Goal: Information Seeking & Learning: Compare options

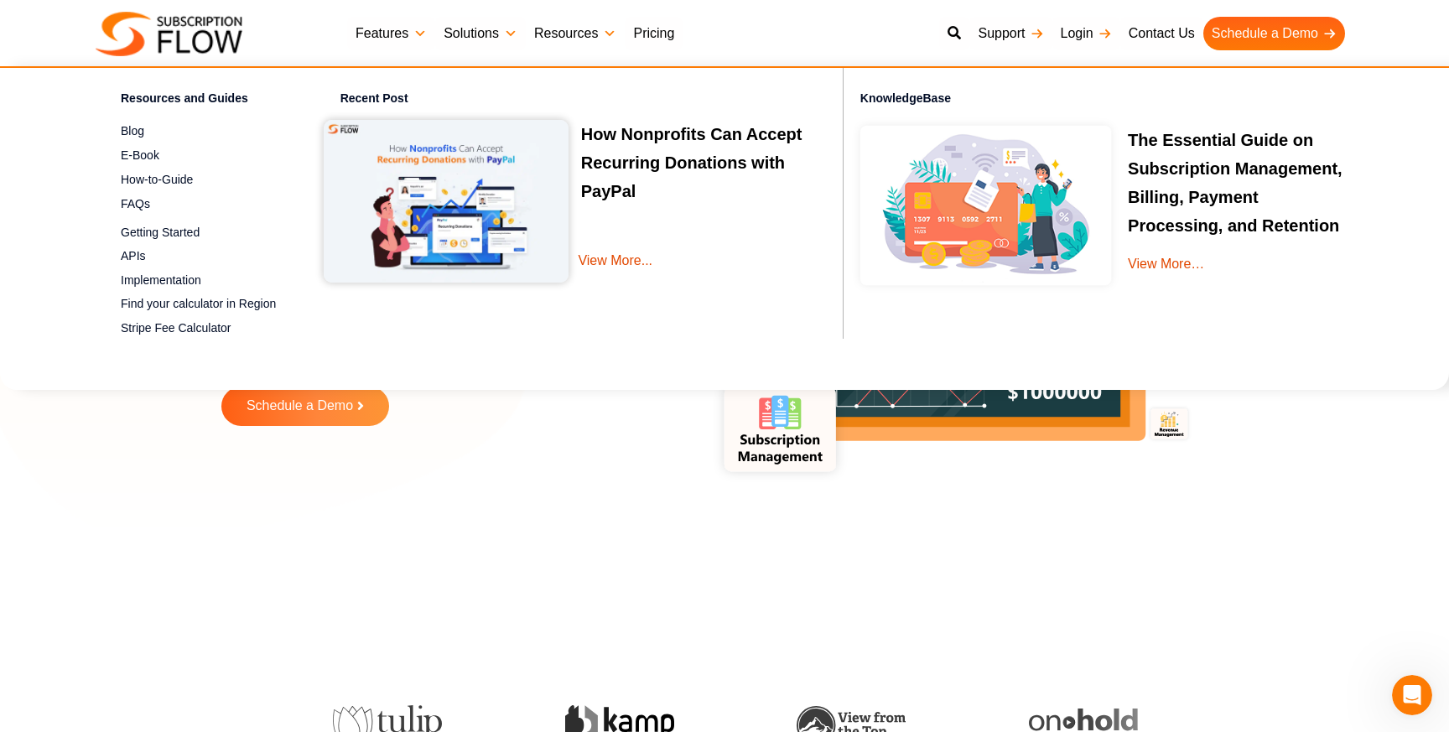
click at [580, 37] on link "Resources" at bounding box center [575, 34] width 99 height 34
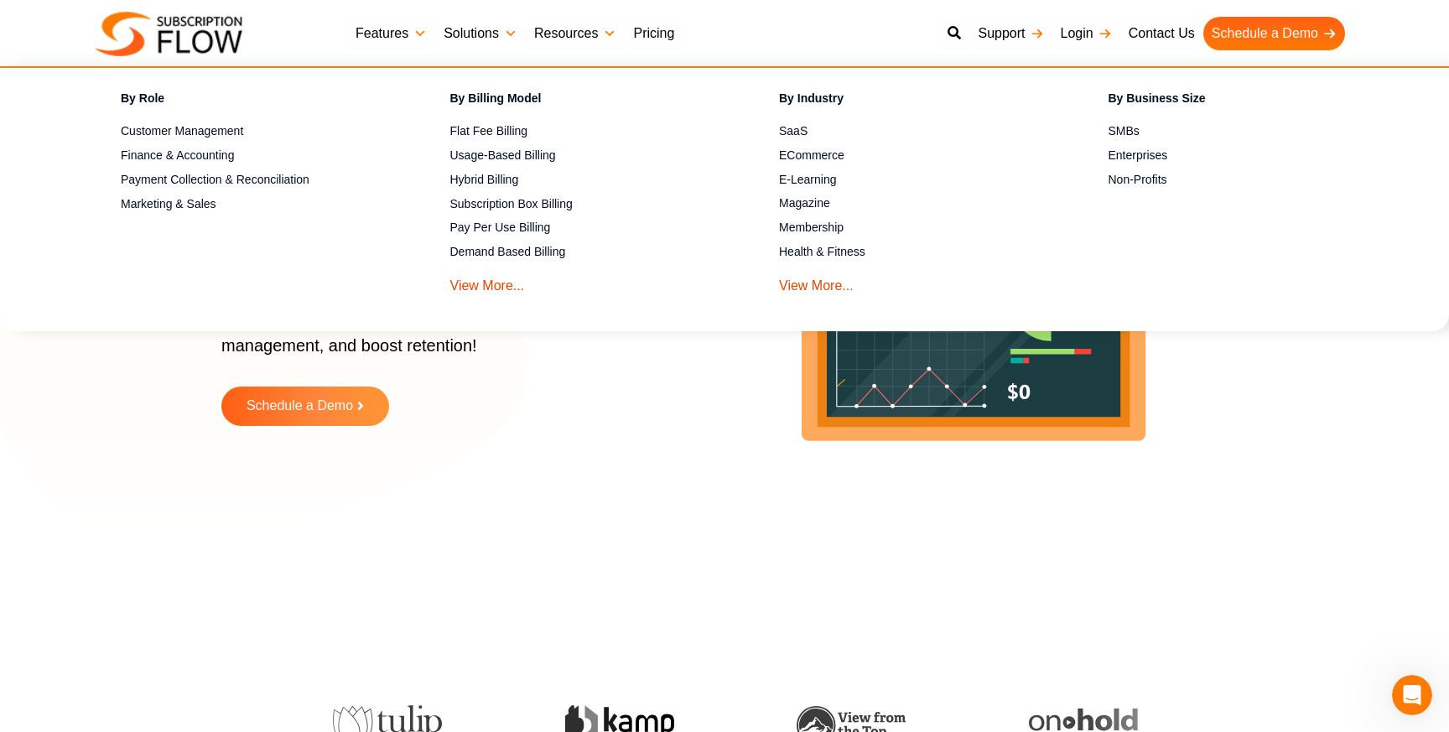
click at [476, 29] on link "Solutions" at bounding box center [480, 34] width 91 height 34
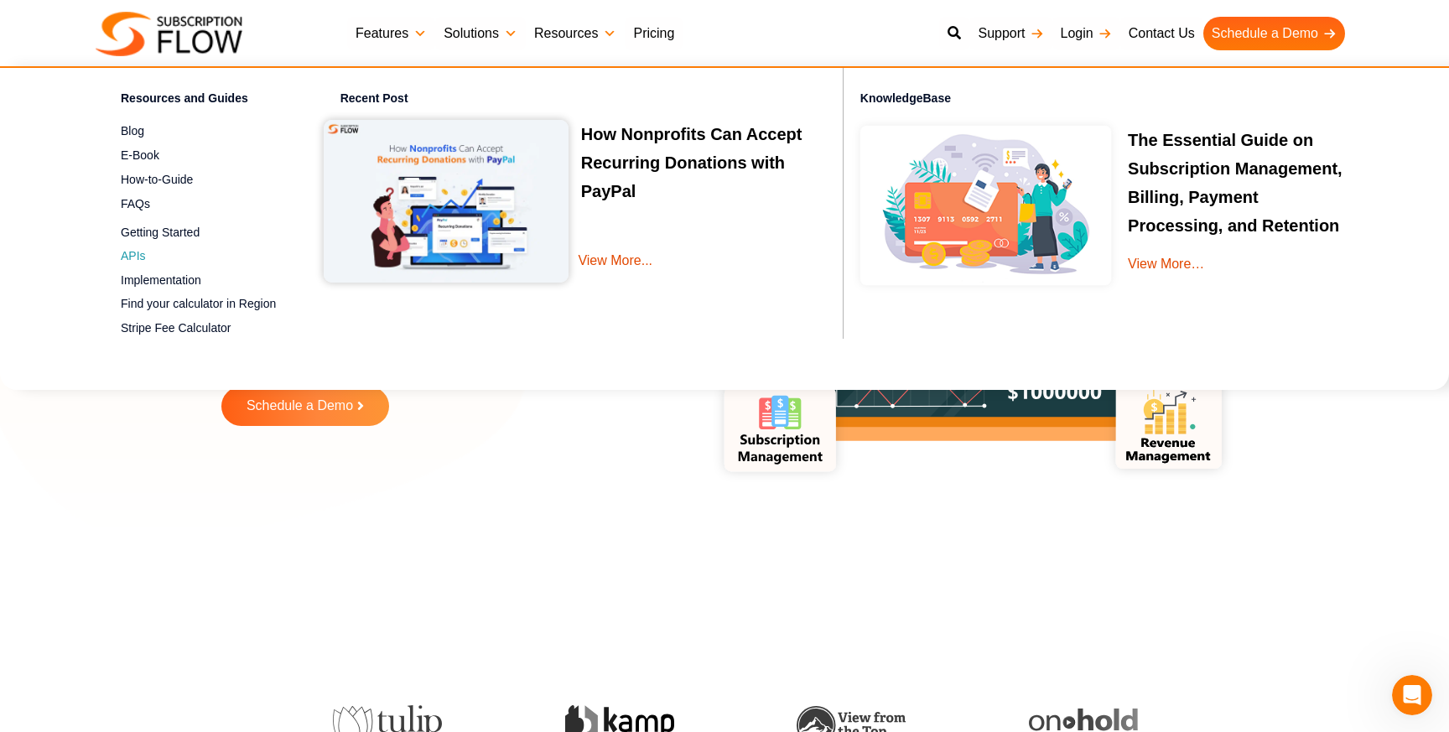
click at [143, 258] on span "APIs" at bounding box center [133, 256] width 25 height 18
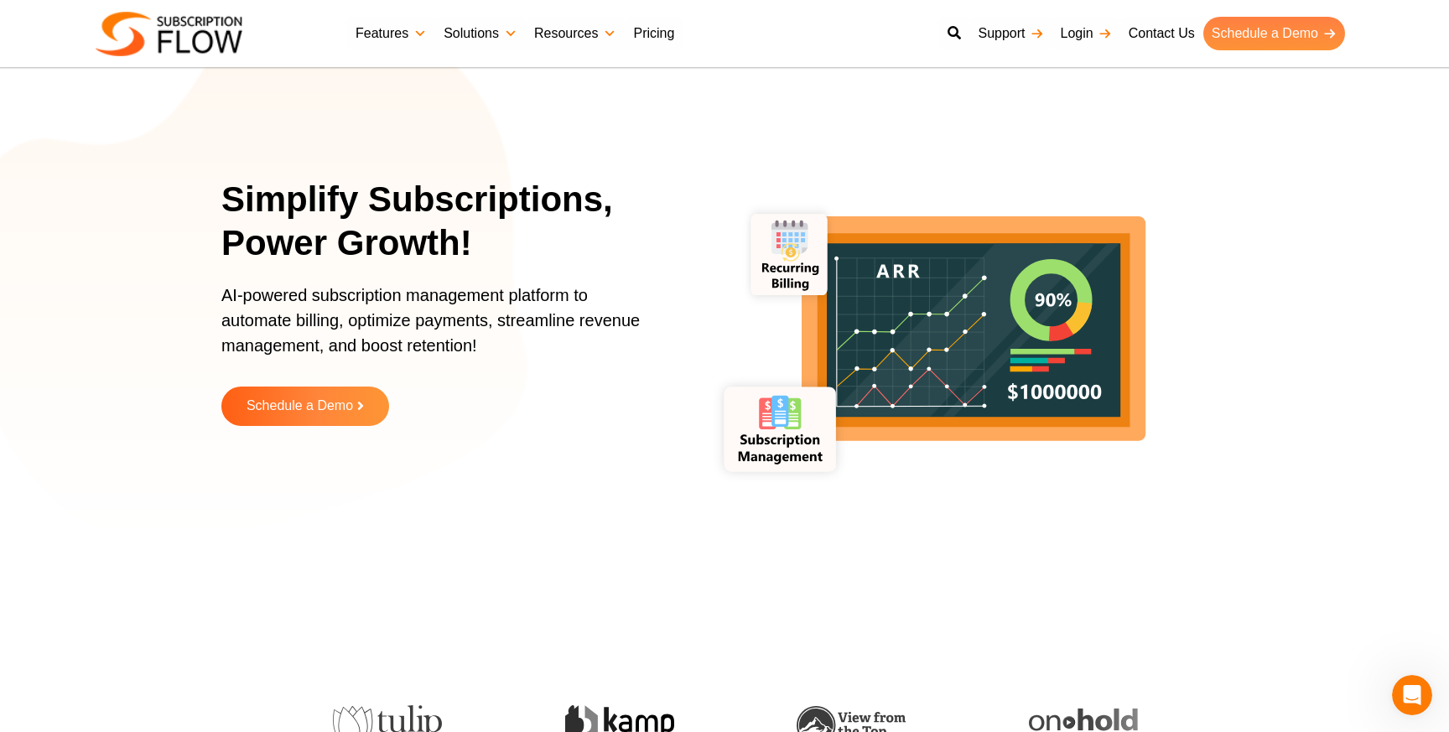
click at [1290, 24] on link "Schedule a Demo" at bounding box center [1275, 34] width 142 height 34
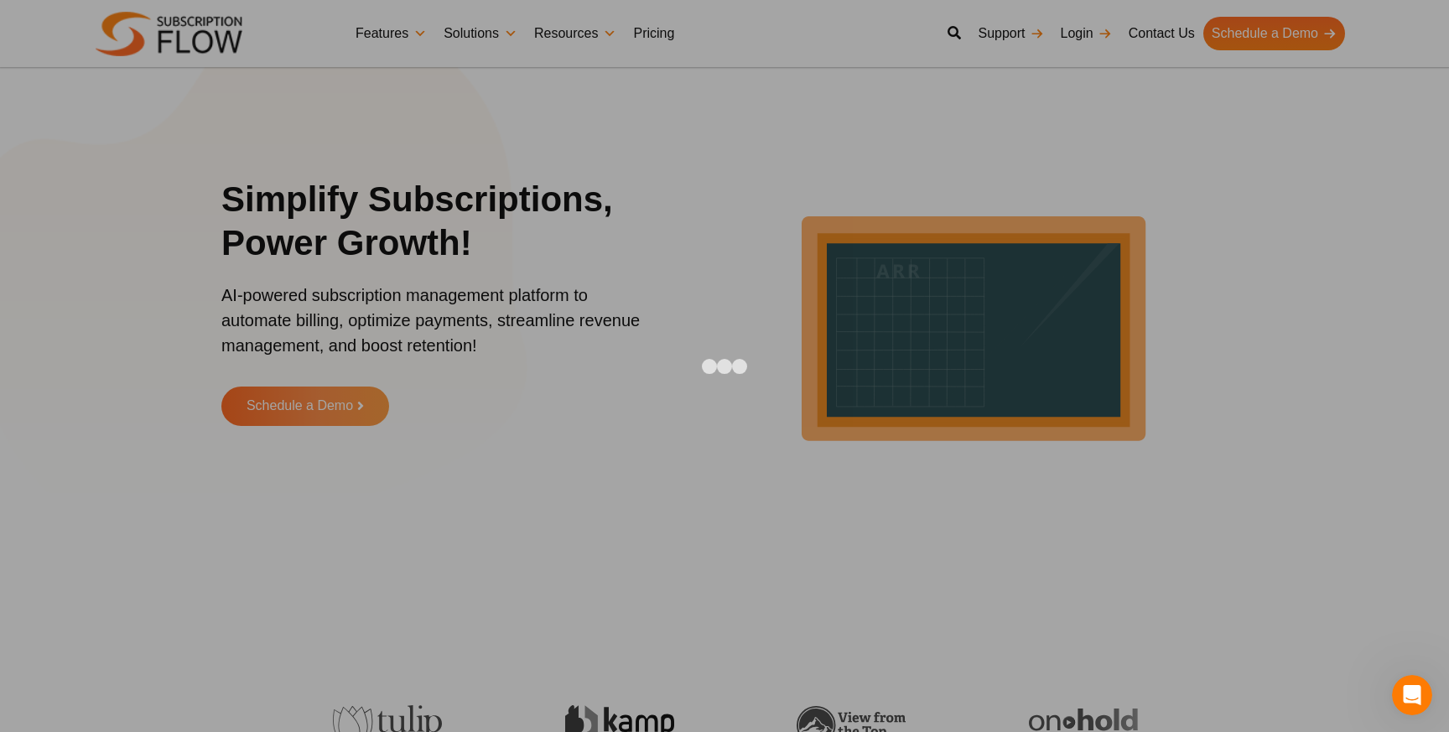
click at [1038, 73] on iframe at bounding box center [724, 366] width 839 height 587
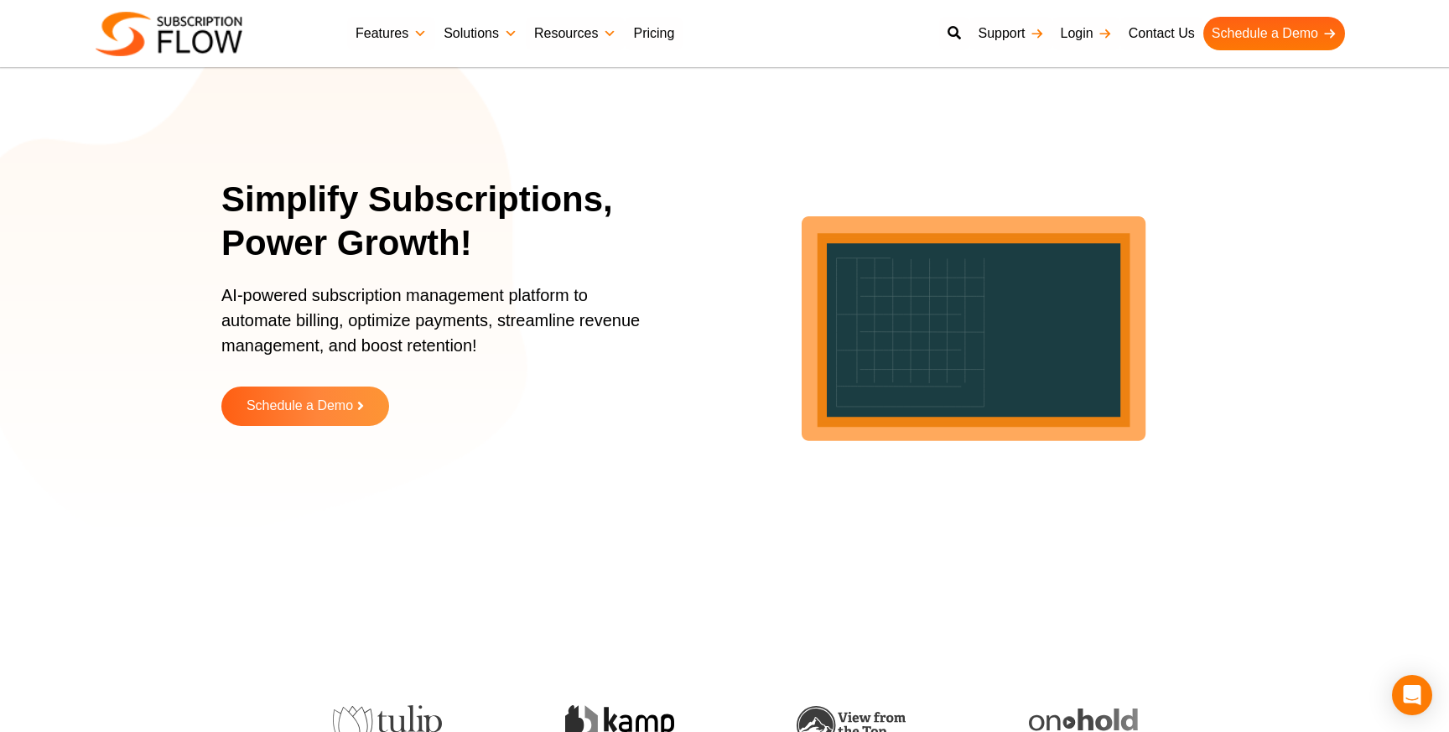
click at [503, 40] on link "Solutions" at bounding box center [480, 34] width 91 height 34
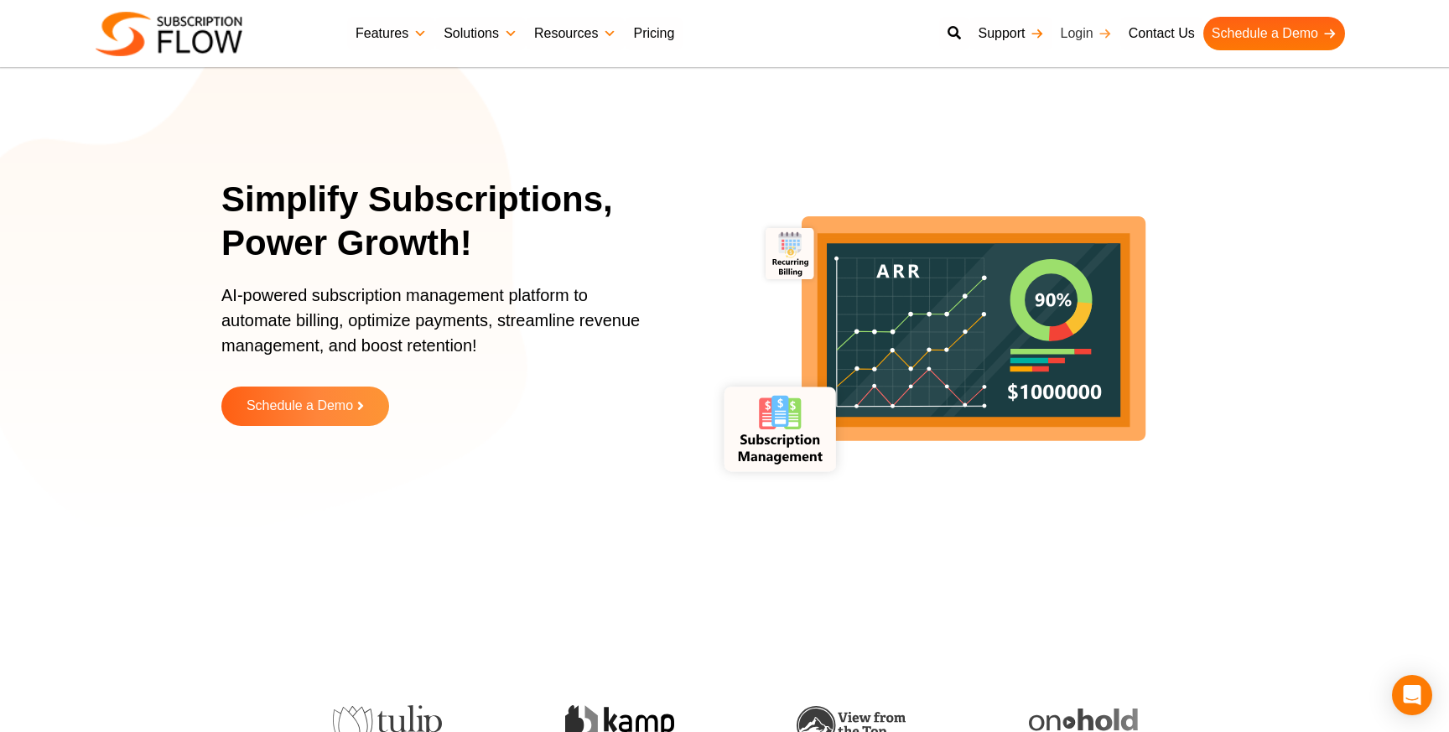
click at [1078, 35] on link "Login" at bounding box center [1087, 34] width 68 height 34
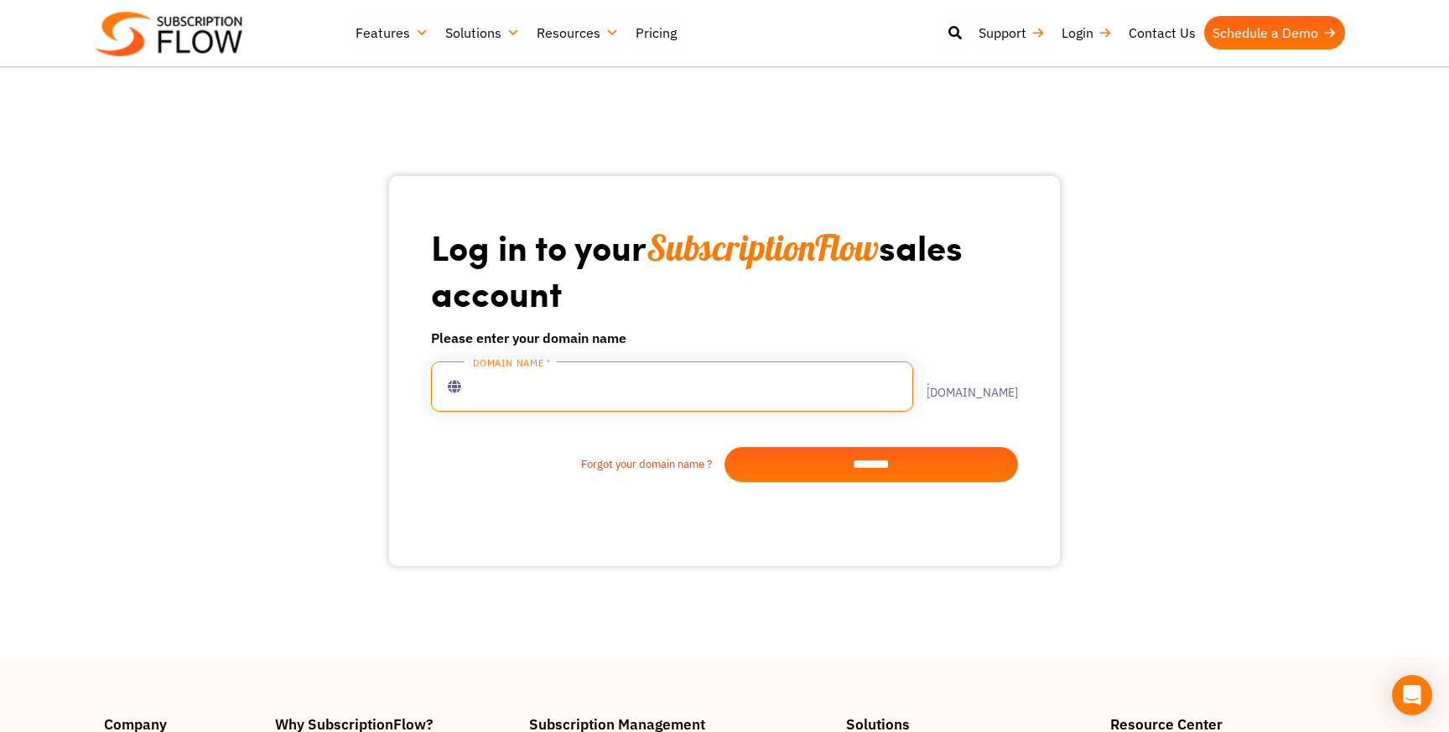
click at [663, 367] on input "text" at bounding box center [672, 387] width 482 height 50
click at [1182, 29] on link "Contact Us" at bounding box center [1163, 33] width 84 height 34
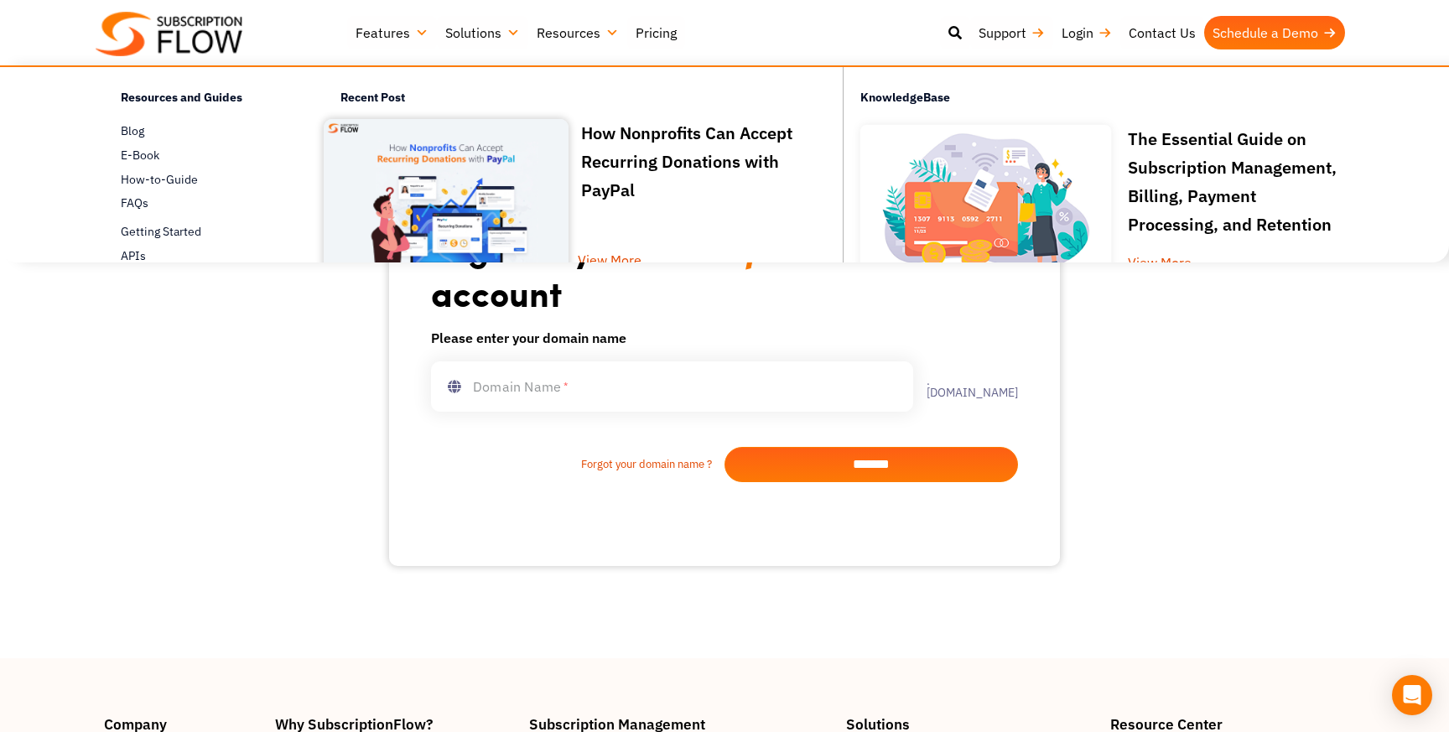
click at [578, 34] on link "Resources" at bounding box center [577, 33] width 99 height 34
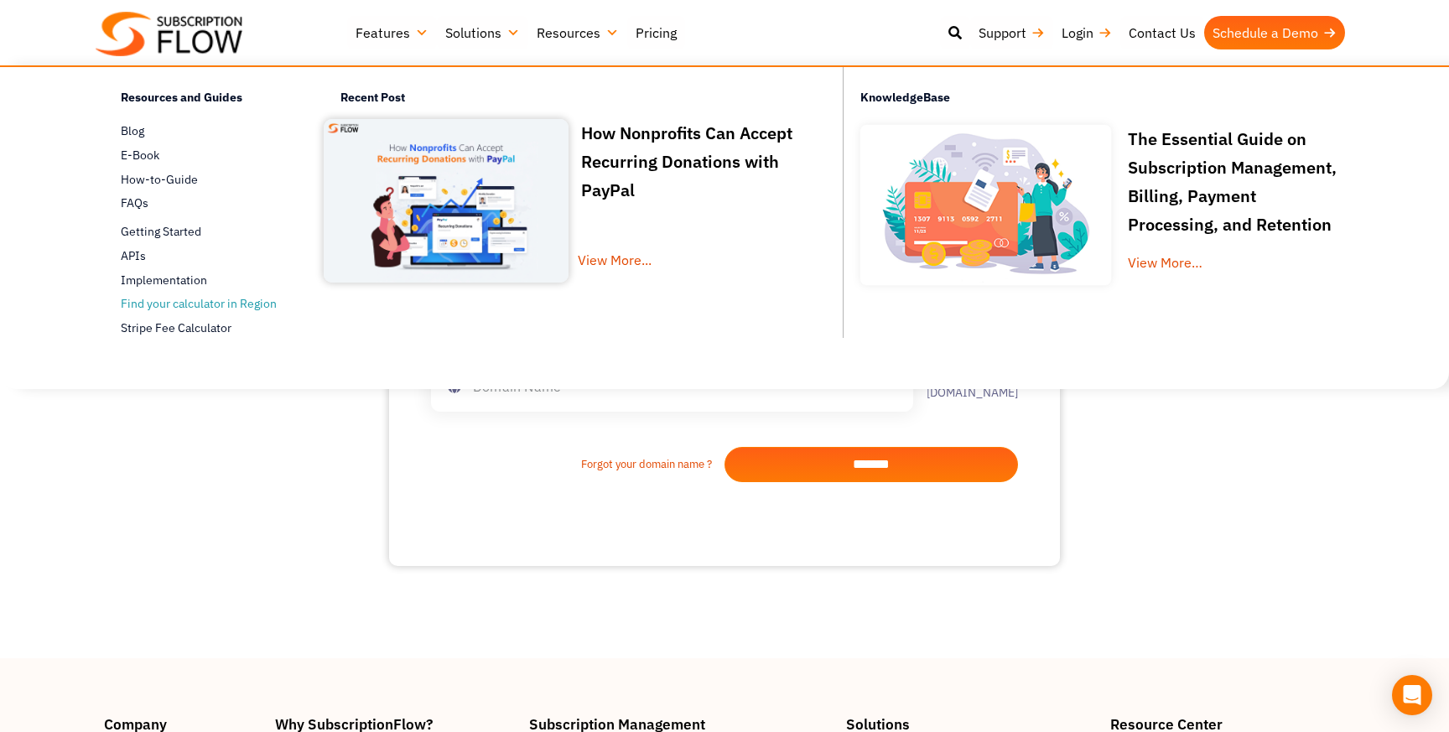
click at [160, 306] on link "Find your calculator in Region" at bounding box center [201, 304] width 161 height 20
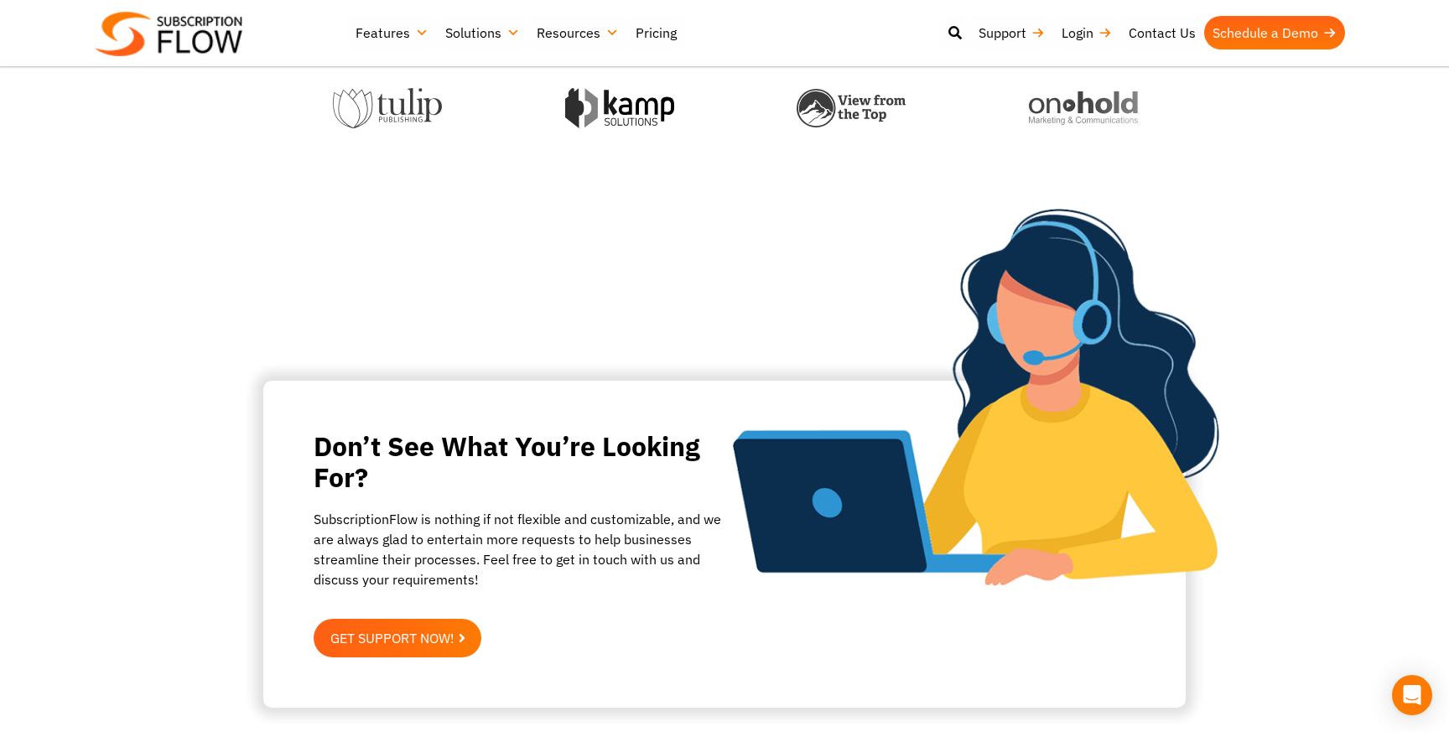
scroll to position [643, 0]
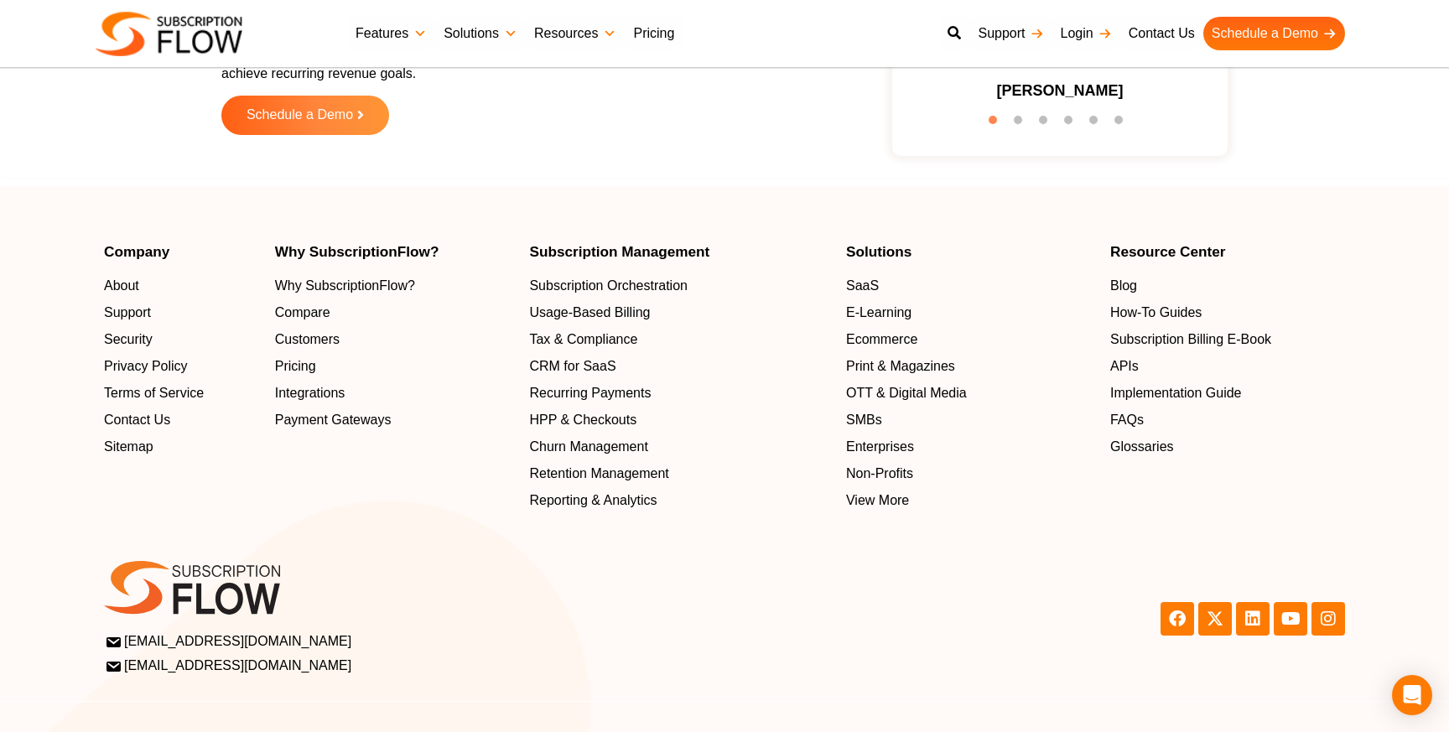
scroll to position [5385, 0]
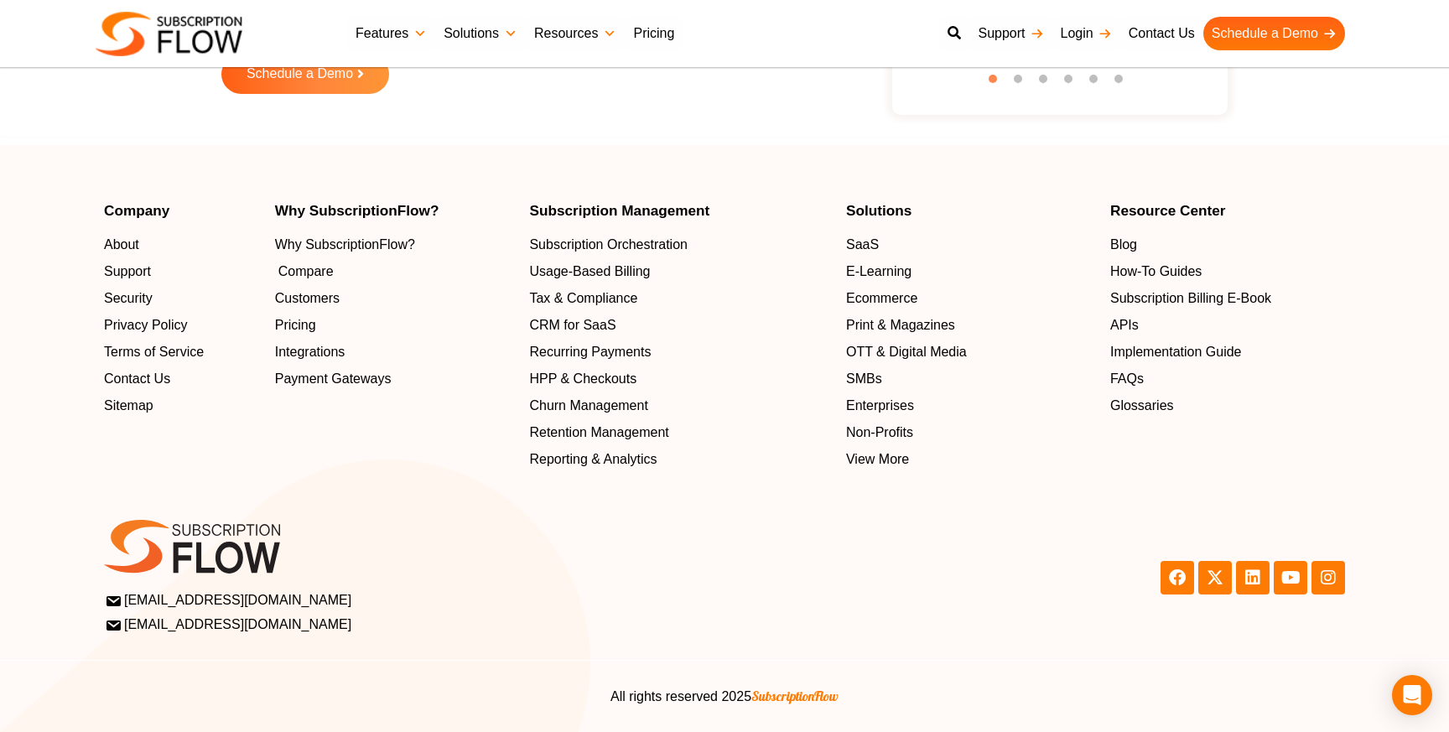
click at [321, 271] on span "Compare" at bounding box center [305, 273] width 55 height 20
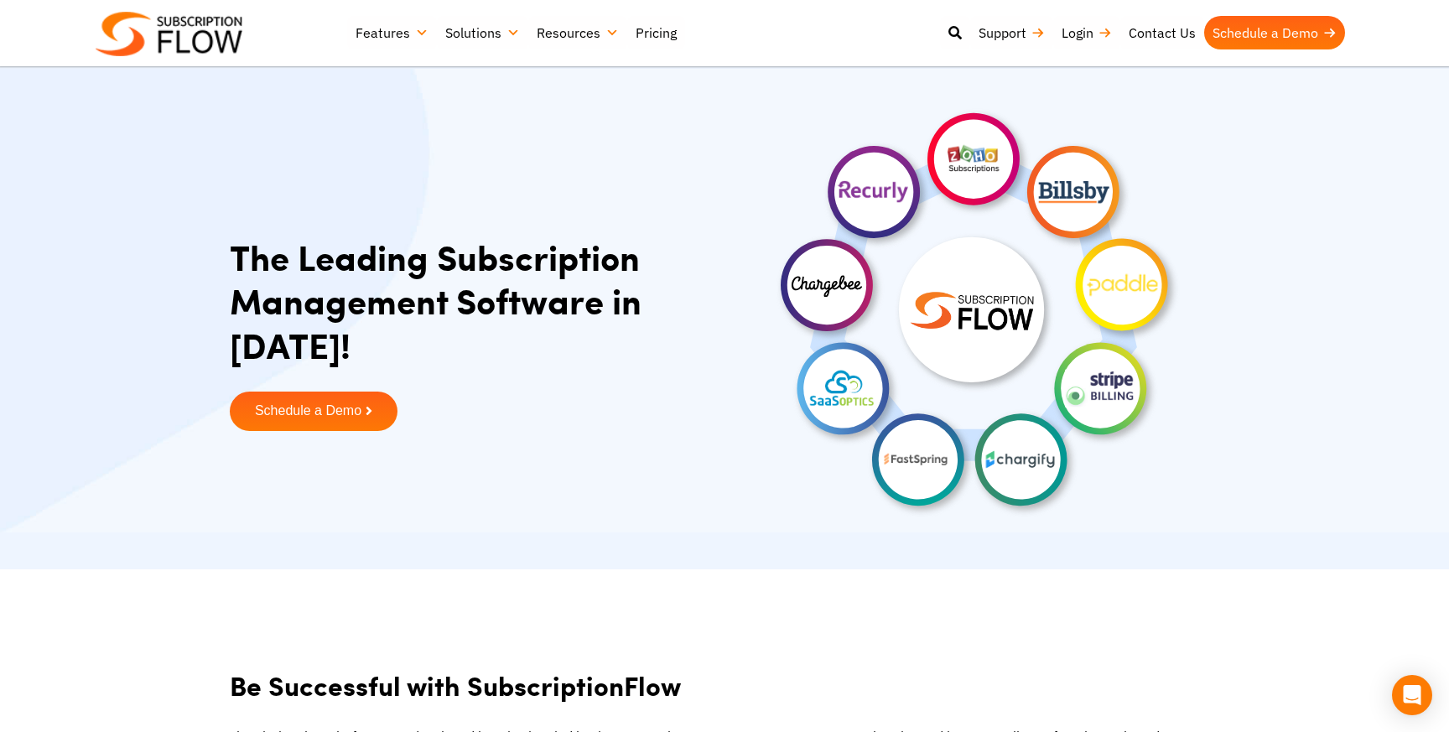
click at [350, 427] on link "Schedule a Demo" at bounding box center [314, 411] width 168 height 39
